Goal: Task Accomplishment & Management: Use online tool/utility

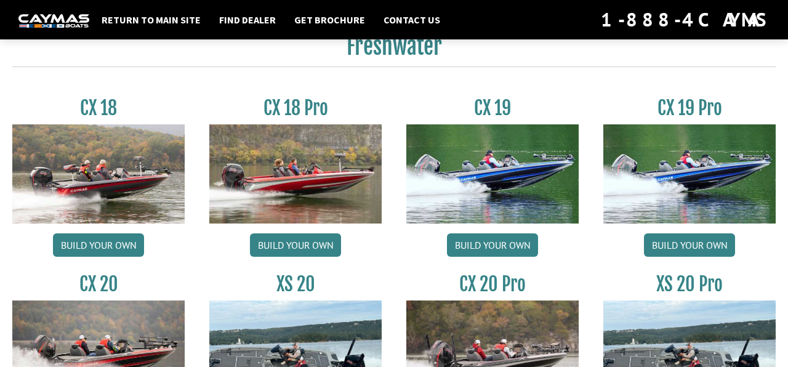
scroll to position [1002, 0]
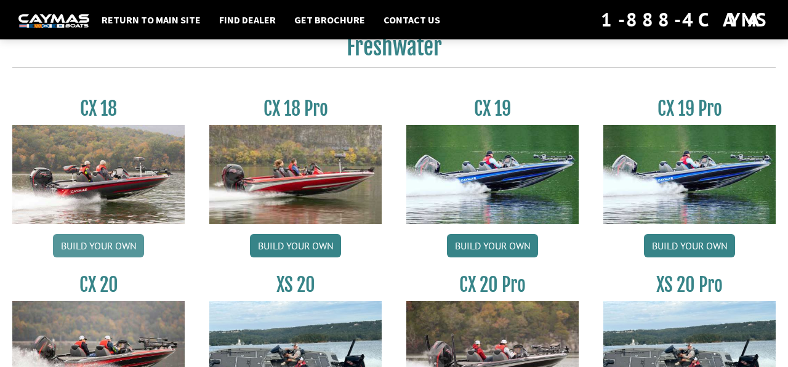
click at [99, 245] on link "Build your own" at bounding box center [98, 245] width 91 height 23
